Goal: Navigation & Orientation: Find specific page/section

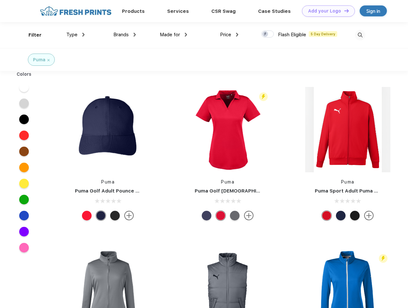
scroll to position [0, 0]
click at [326, 11] on link "Add your Logo Design Tool" at bounding box center [328, 10] width 53 height 11
click at [0, 0] on div "Design Tool" at bounding box center [0, 0] width 0 height 0
click at [344, 11] on link "Add your Logo Design Tool" at bounding box center [328, 10] width 53 height 11
click at [31, 35] on div "Filter" at bounding box center [35, 34] width 13 height 7
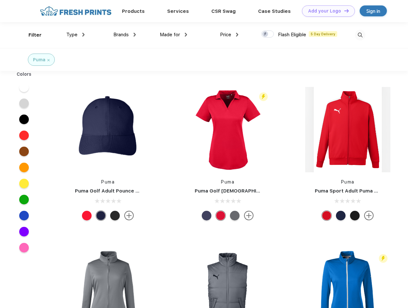
click at [76, 35] on span "Type" at bounding box center [71, 35] width 11 height 6
click at [125, 35] on span "Brands" at bounding box center [120, 35] width 15 height 6
click at [174, 35] on span "Made for" at bounding box center [170, 35] width 20 height 6
click at [229, 35] on span "Price" at bounding box center [225, 35] width 11 height 6
click at [268, 34] on div at bounding box center [268, 33] width 12 height 7
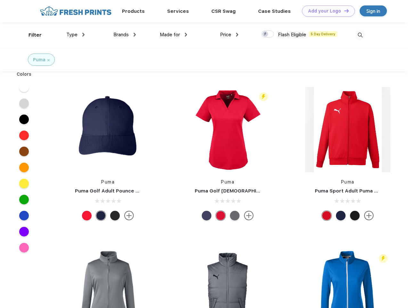
click at [266, 34] on input "checkbox" at bounding box center [264, 32] width 4 height 4
click at [360, 35] on img at bounding box center [360, 35] width 11 height 11
